Goal: Task Accomplishment & Management: Manage account settings

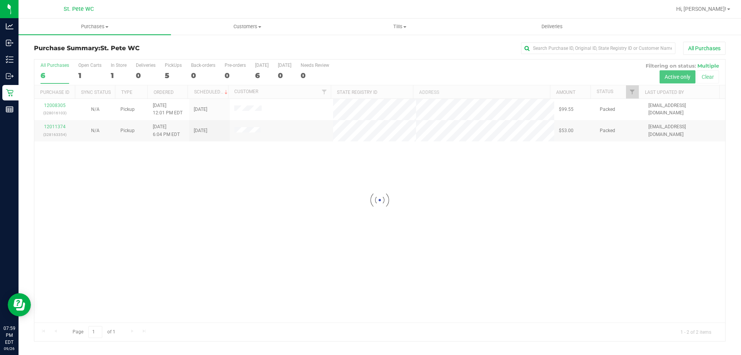
drag, startPoint x: 324, startPoint y: 179, endPoint x: 285, endPoint y: 144, distance: 51.7
click at [323, 178] on div at bounding box center [379, 199] width 691 height 281
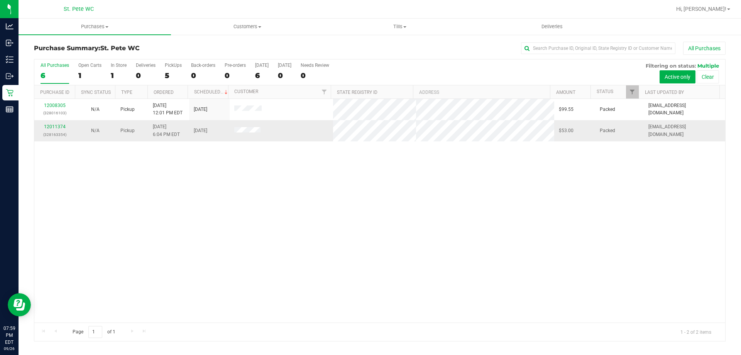
click at [54, 129] on div "12011374 (328163354)" at bounding box center [54, 130] width 31 height 15
click at [56, 127] on link "12011374" at bounding box center [55, 126] width 22 height 5
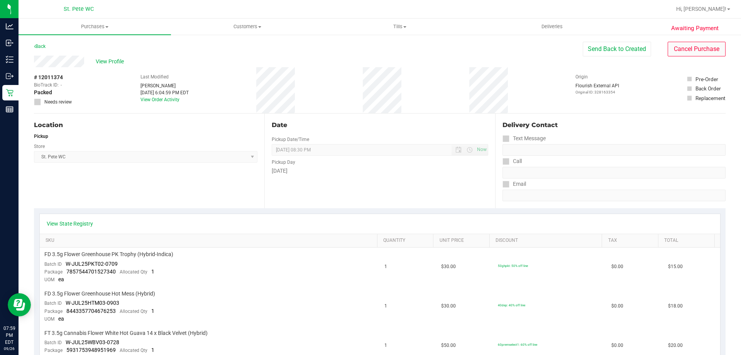
drag, startPoint x: 685, startPoint y: 59, endPoint x: 685, endPoint y: 54, distance: 5.0
click at [685, 57] on div "View Profile # 12011374 BioTrack ID: - Packed Needs review Last Modified Helary…" at bounding box center [380, 85] width 692 height 58
click at [685, 53] on button "Cancel Purchase" at bounding box center [697, 49] width 58 height 15
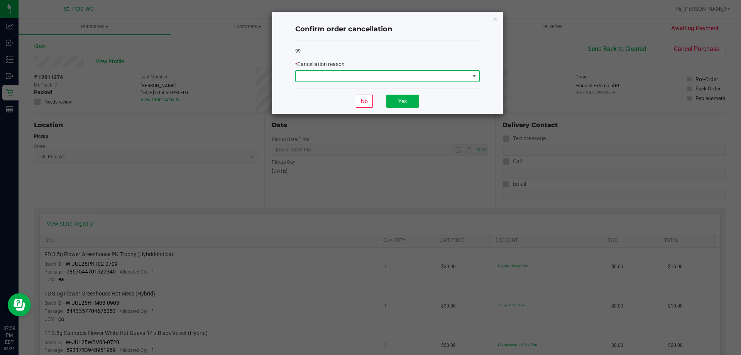
click at [479, 76] on span at bounding box center [387, 76] width 184 height 12
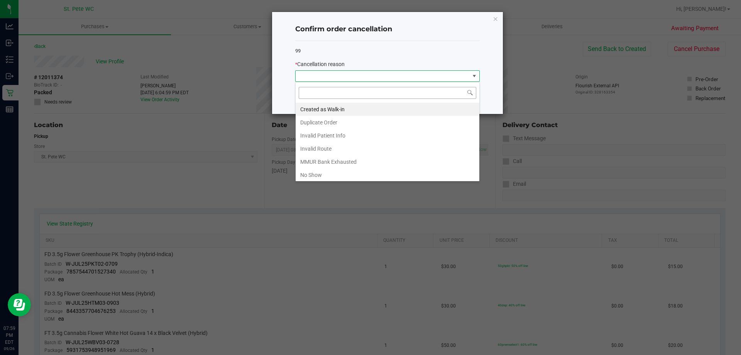
scroll to position [12, 184]
drag, startPoint x: 333, startPoint y: 174, endPoint x: 309, endPoint y: 177, distance: 24.8
click at [309, 177] on li "No Show" at bounding box center [388, 174] width 184 height 13
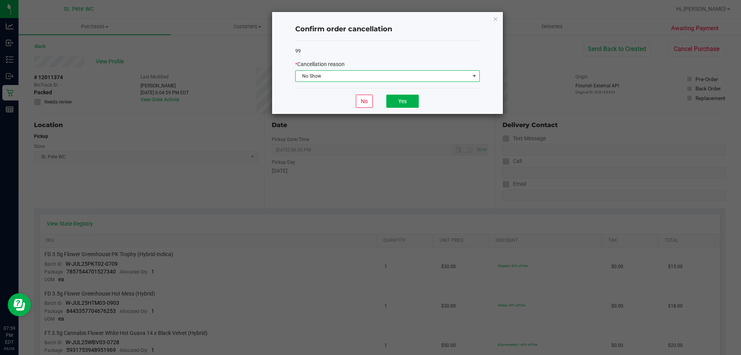
click at [309, 177] on ngb-modal-window "Confirm order cancellation 99 * Cancellation reason No Show No Yes" at bounding box center [373, 177] width 747 height 355
click at [402, 98] on button "Yes" at bounding box center [402, 101] width 32 height 13
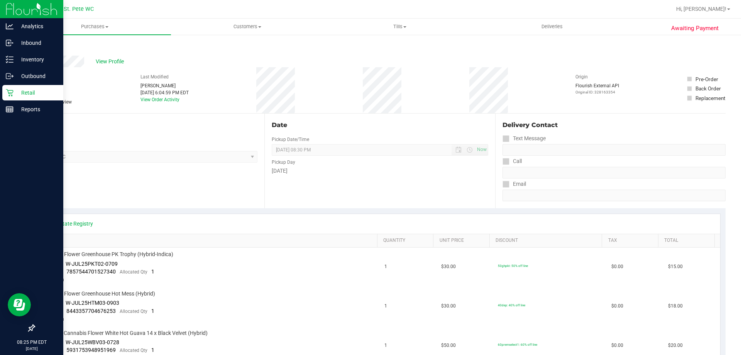
click at [25, 86] on div "Retail" at bounding box center [32, 92] width 61 height 15
